Goal: Find specific page/section: Find specific page/section

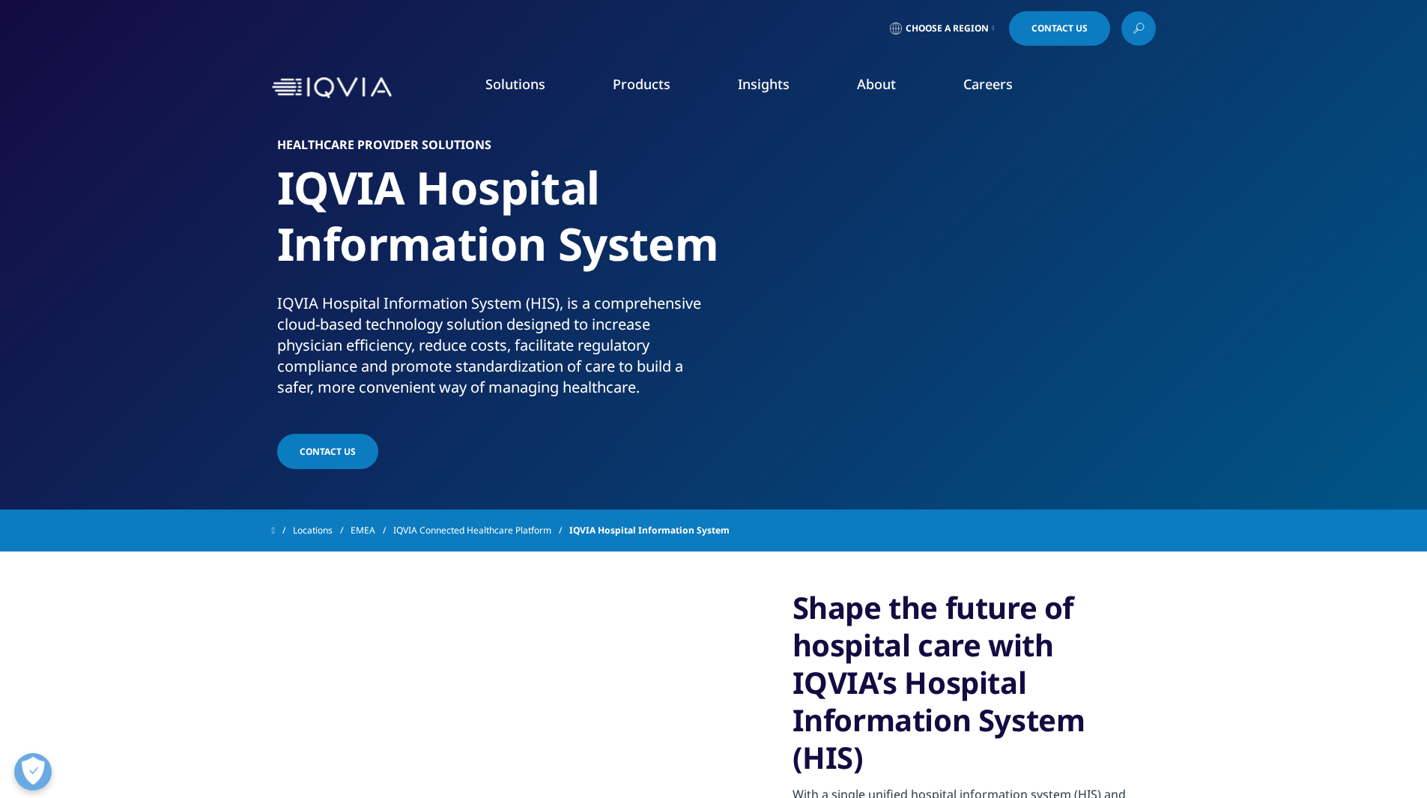
click at [357, 87] on img at bounding box center [332, 88] width 120 height 22
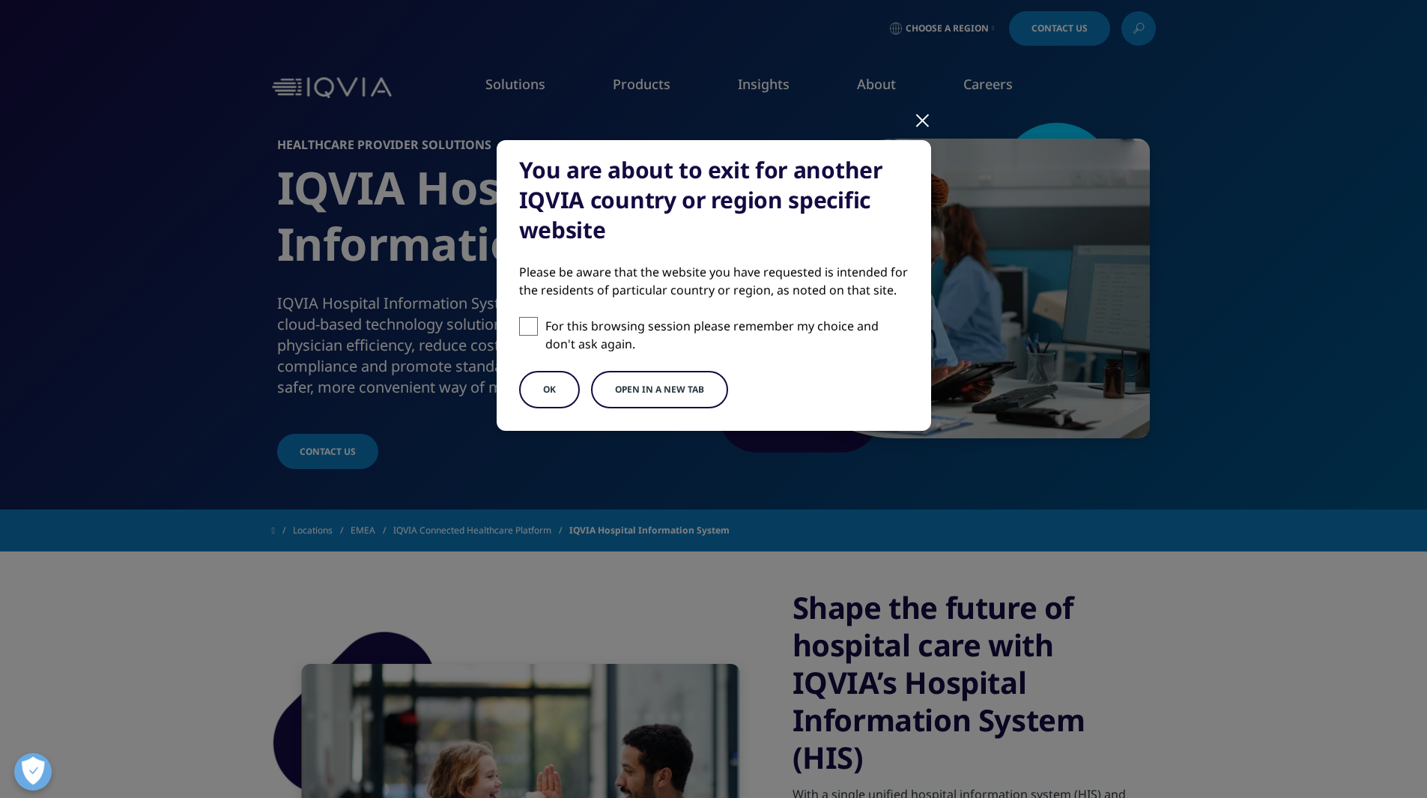
click at [919, 118] on div at bounding box center [922, 119] width 17 height 41
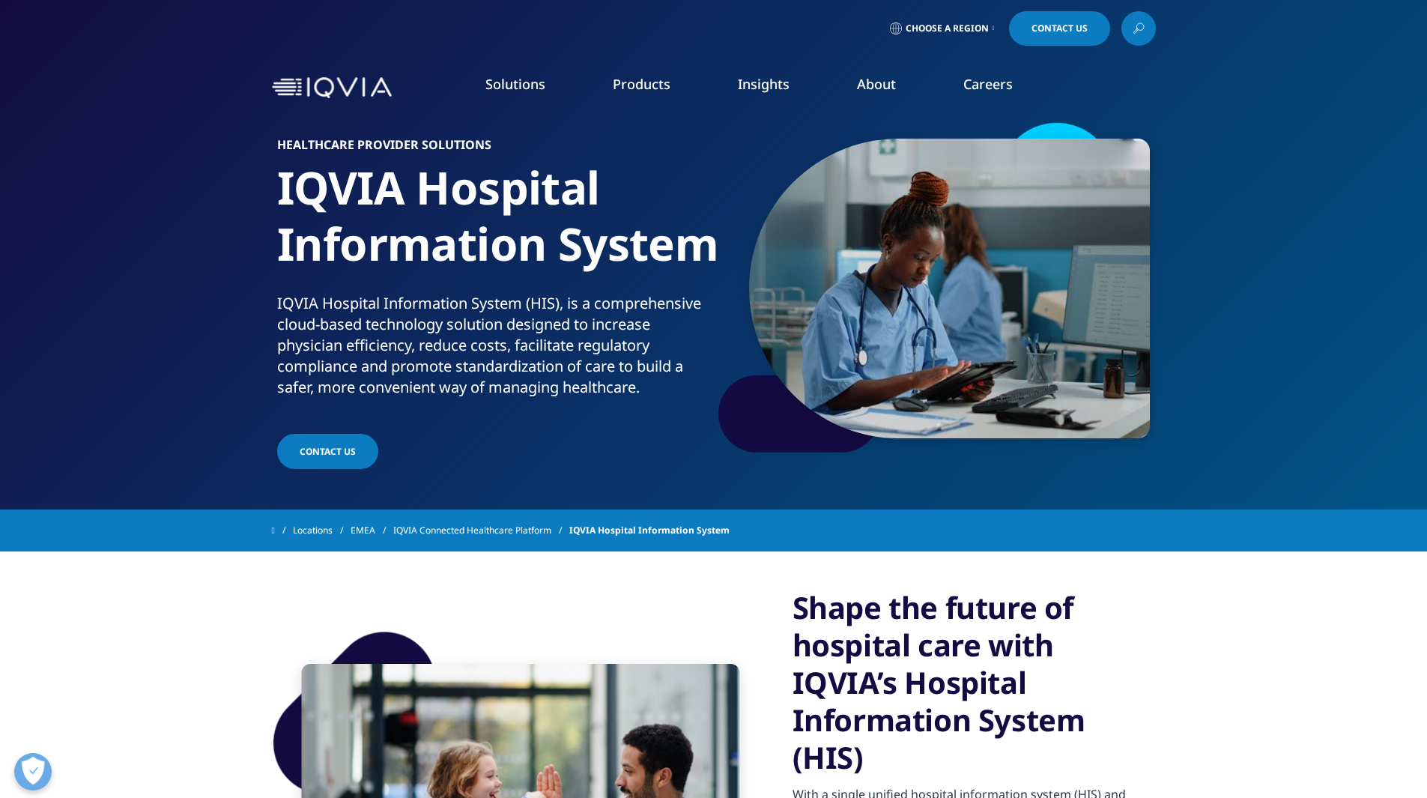
click at [975, 32] on span "Choose a Region" at bounding box center [947, 28] width 83 height 12
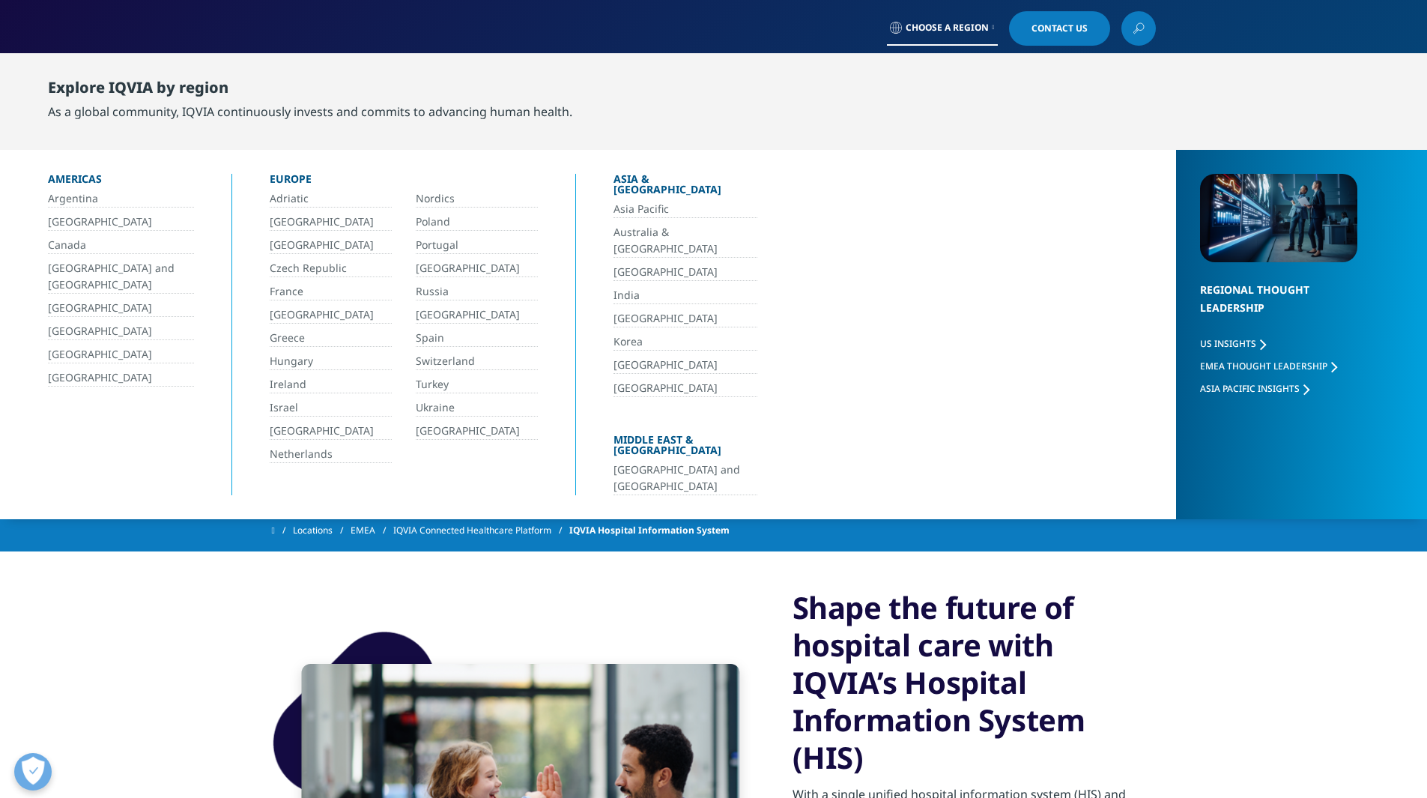
click at [330, 269] on link "Czech Republic" at bounding box center [331, 268] width 122 height 17
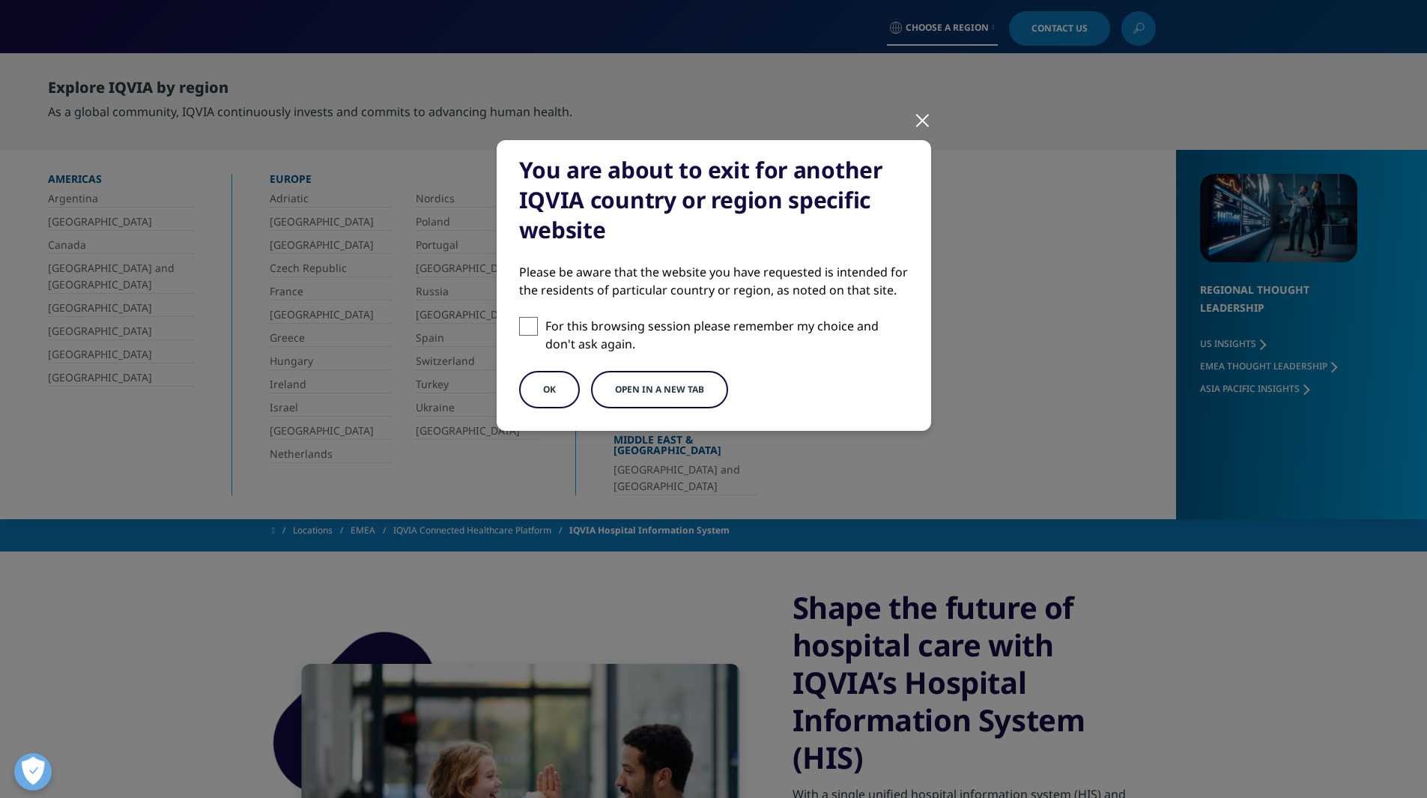
click at [571, 379] on button "OK" at bounding box center [549, 389] width 61 height 37
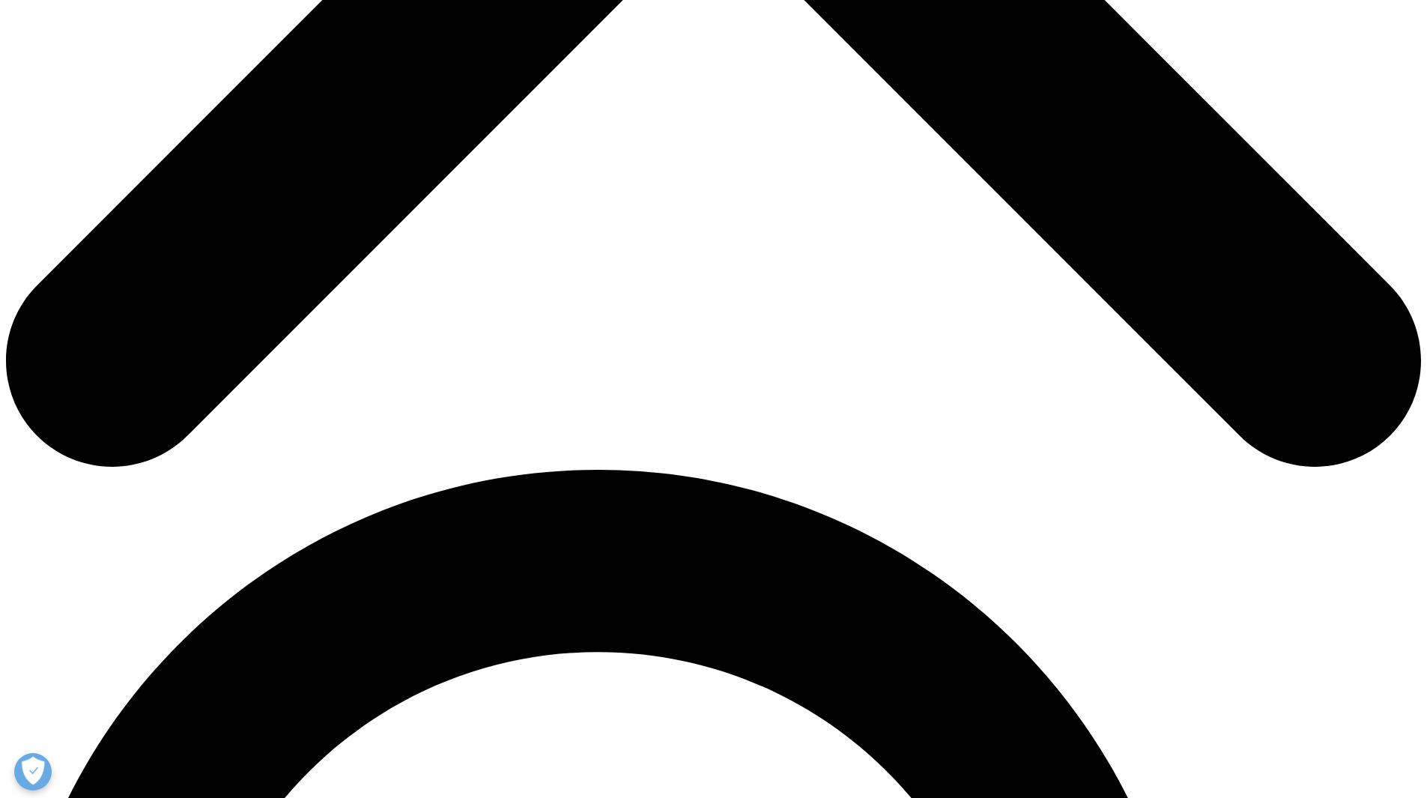
scroll to position [974, 0]
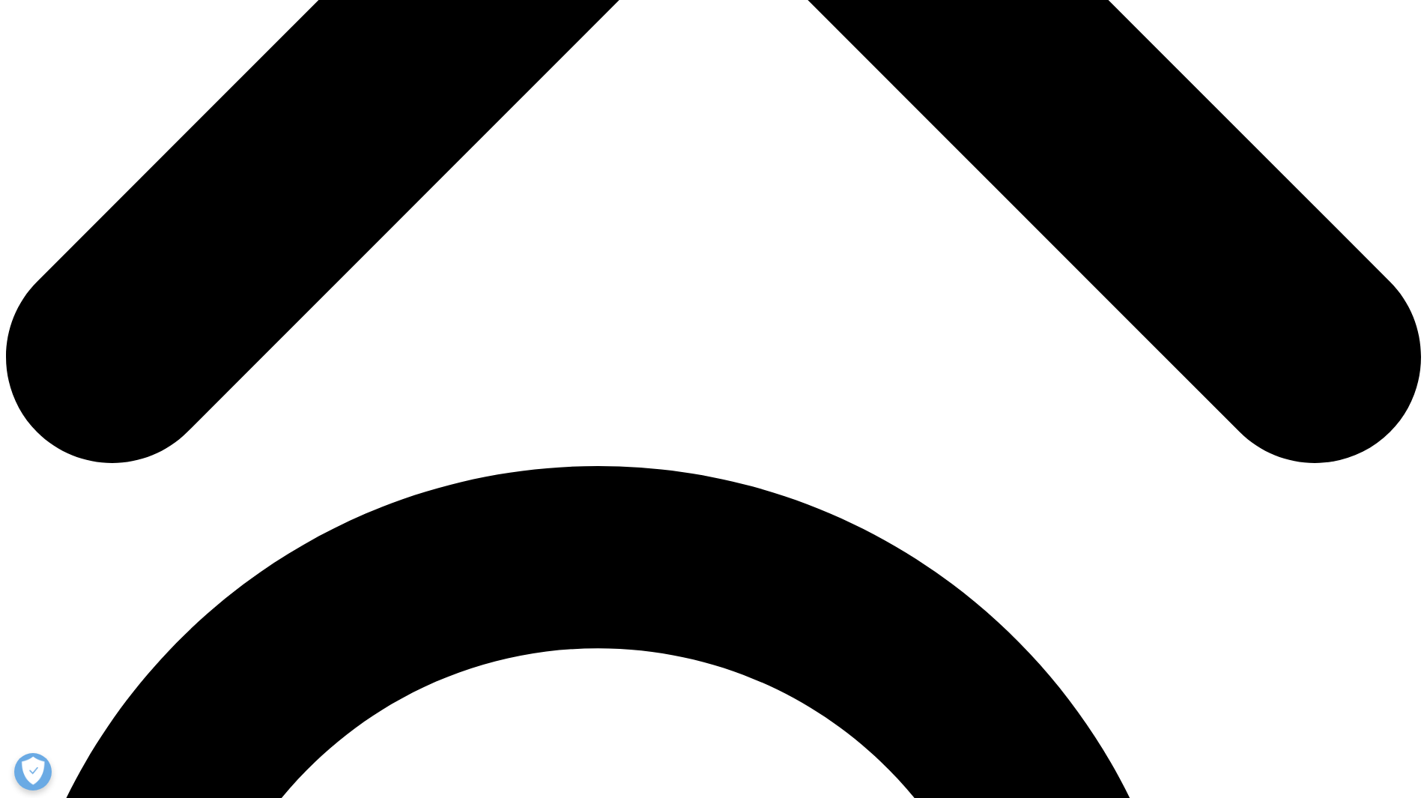
drag, startPoint x: 314, startPoint y: 428, endPoint x: 428, endPoint y: 425, distance: 114.7
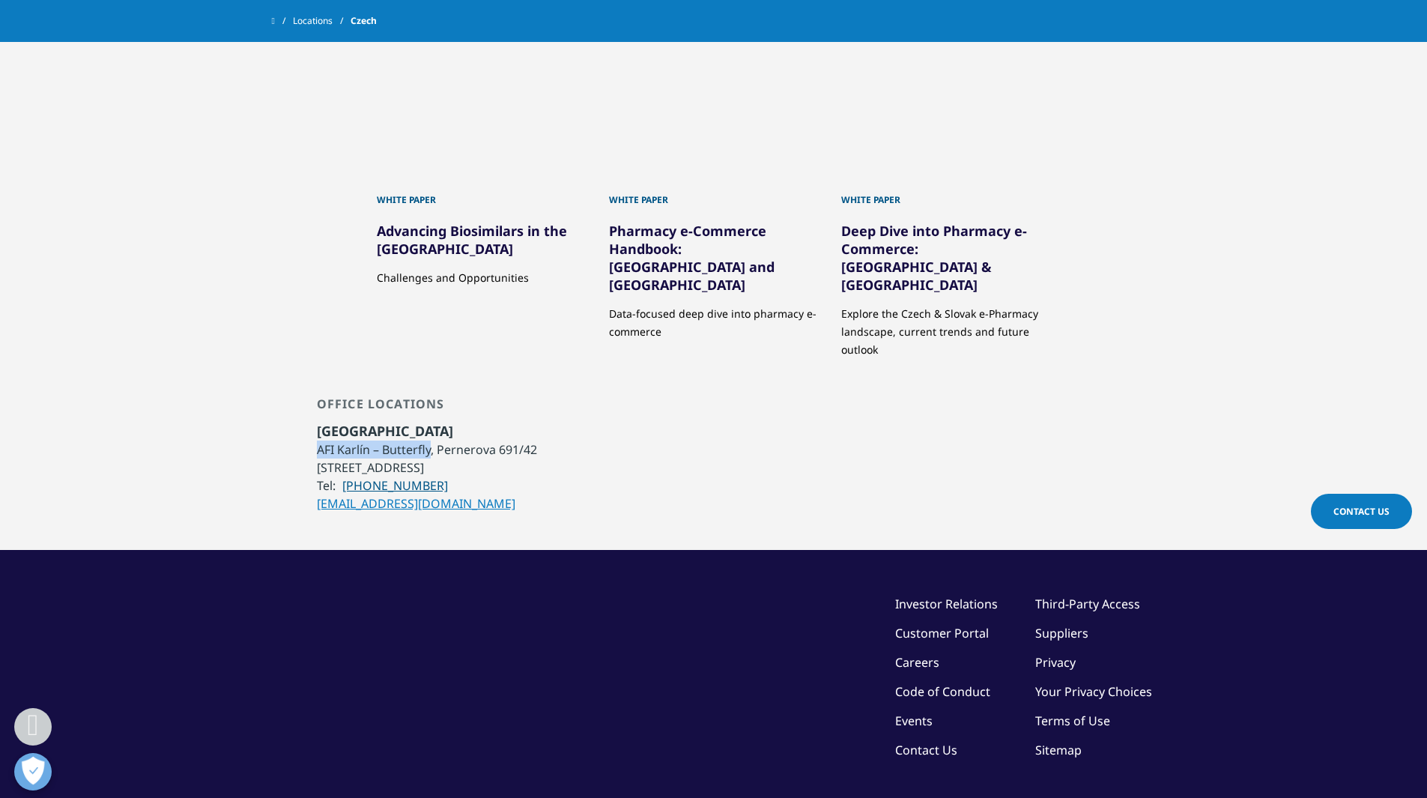
copy li "AFI Karlín – Butterfly"
click at [469, 440] on li "AFI Karlín – Butterfly, Pernerova 691/42" at bounding box center [427, 449] width 220 height 18
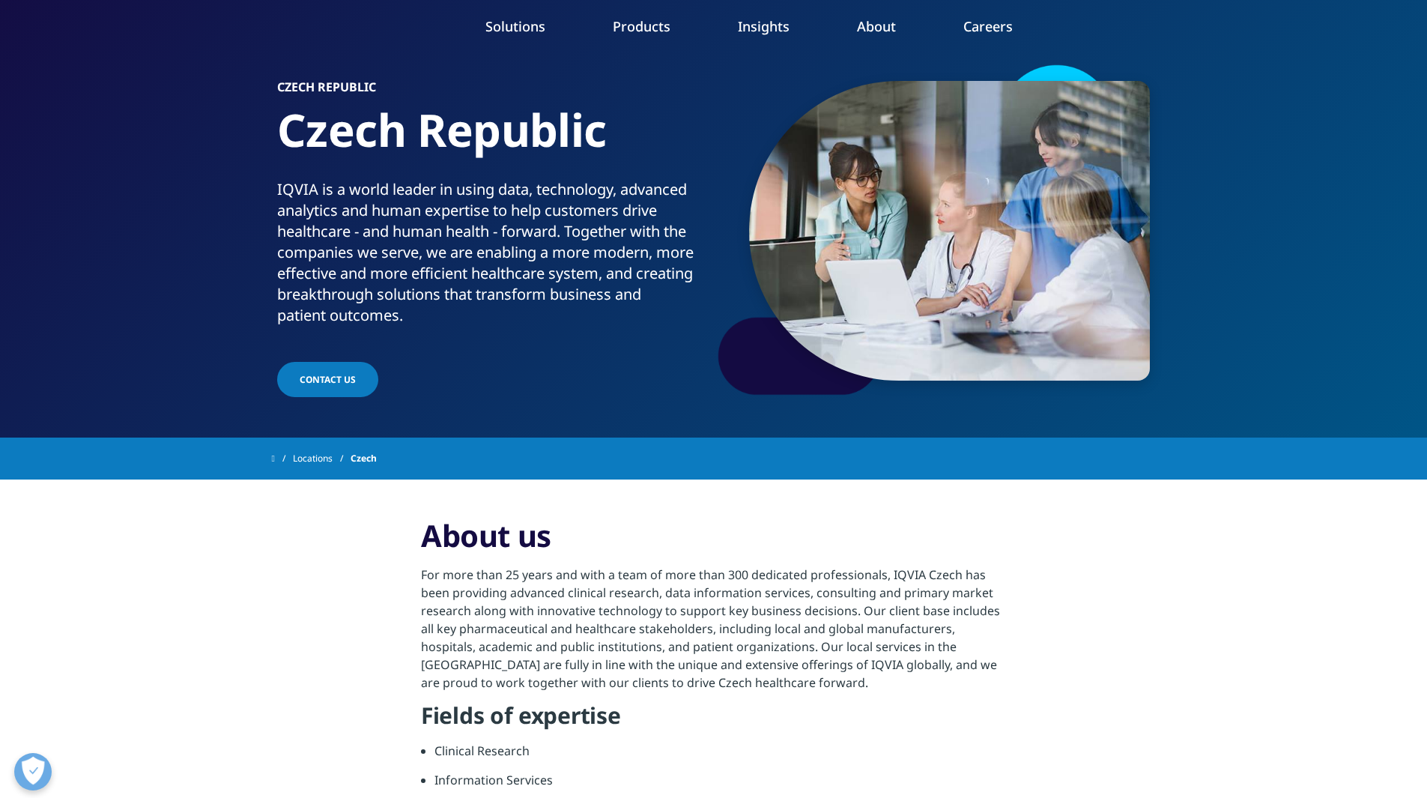
scroll to position [0, 0]
